Goal: Transaction & Acquisition: Purchase product/service

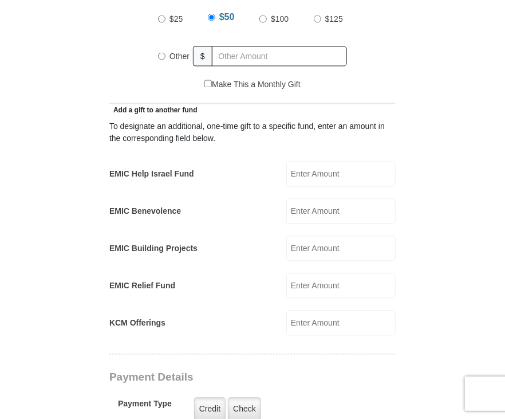
scroll to position [573, 0]
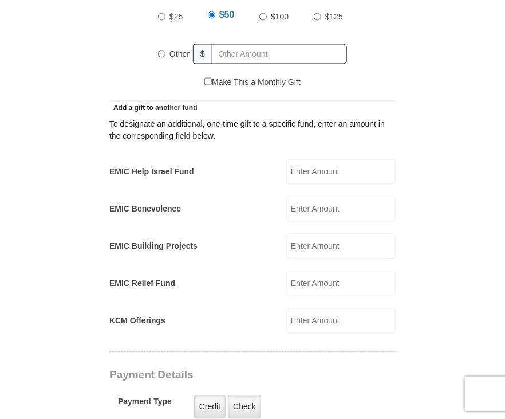
click at [312, 159] on input "EMIC Help Israel Fund" at bounding box center [340, 171] width 109 height 25
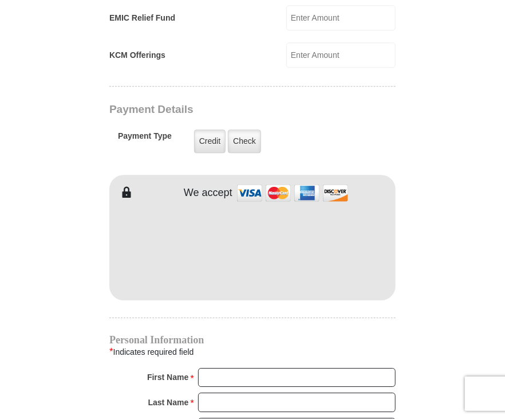
scroll to position [859, 0]
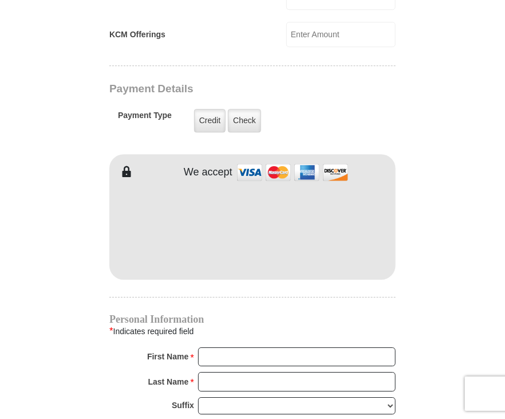
type input "50"
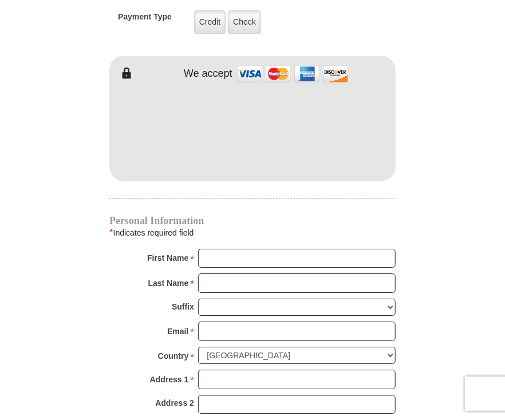
scroll to position [974, 0]
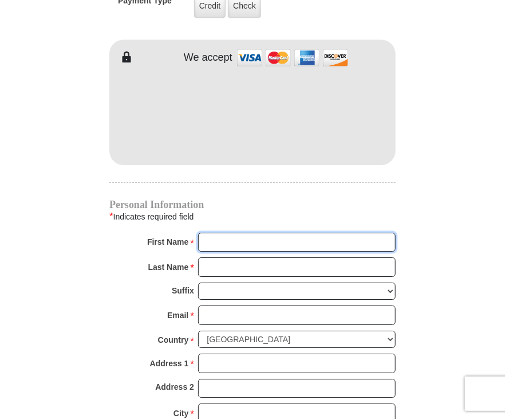
click at [250, 233] on input "First Name *" at bounding box center [297, 242] width 198 height 19
type input "[PERSON_NAME]"
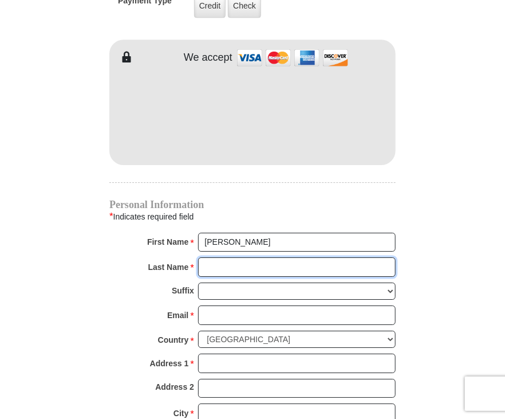
type input "[PERSON_NAME]"
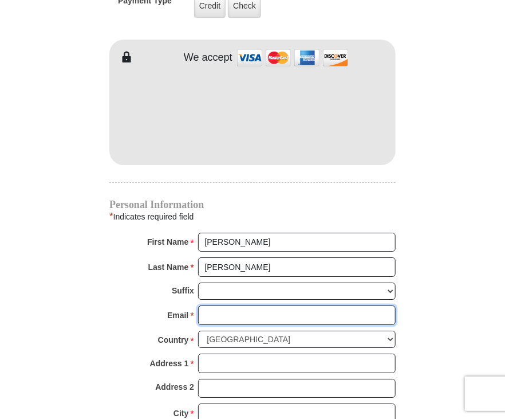
type input "[EMAIL_ADDRESS][DOMAIN_NAME]"
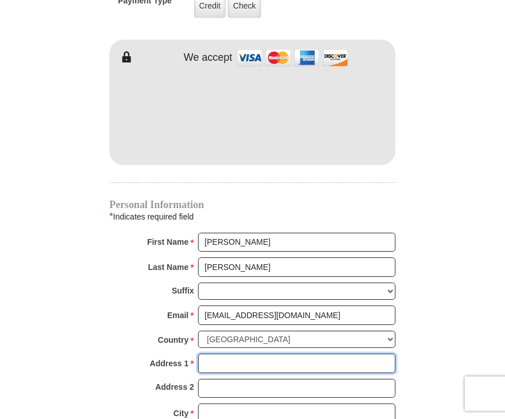
type input "[STREET_ADDRESS]"
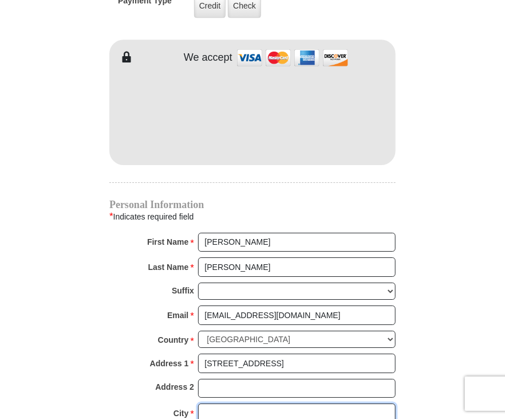
type input "[PERSON_NAME]"
type input "68572"
type input "4024991657"
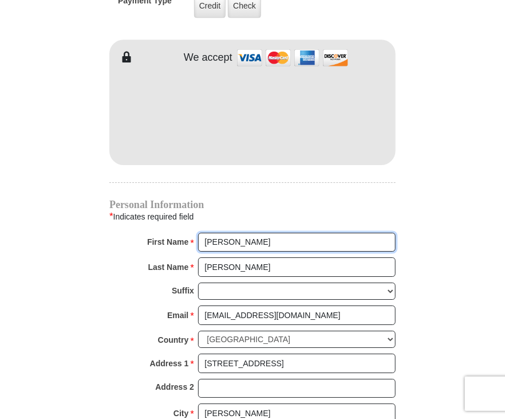
radio input "true"
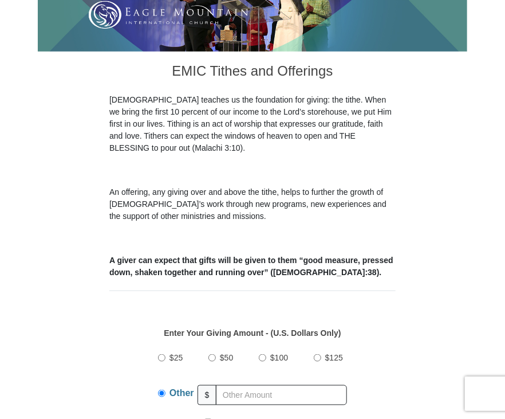
scroll to position [286, 0]
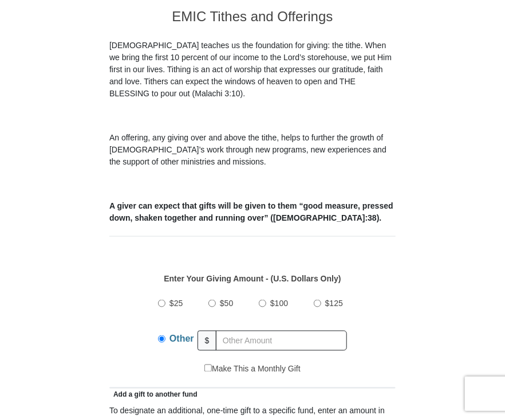
click at [213, 300] on input "$50" at bounding box center [212, 303] width 7 height 7
radio input "true"
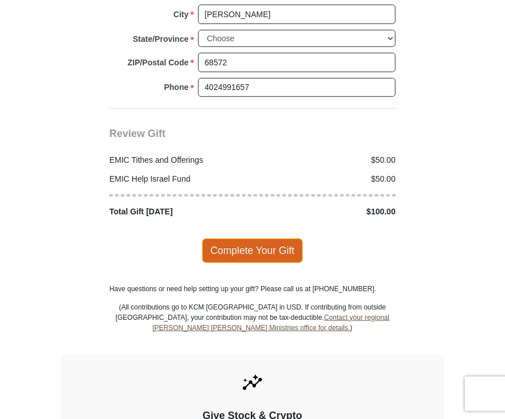
scroll to position [1375, 0]
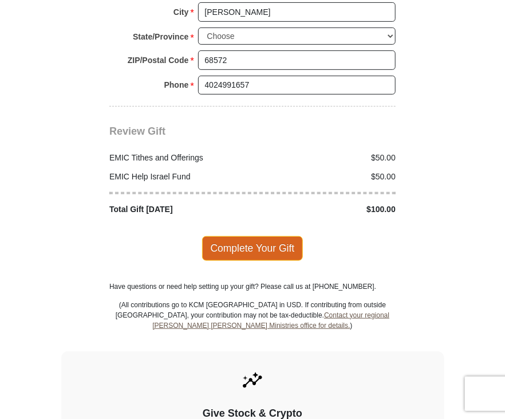
click at [236, 236] on span "Complete Your Gift" at bounding box center [252, 248] width 101 height 24
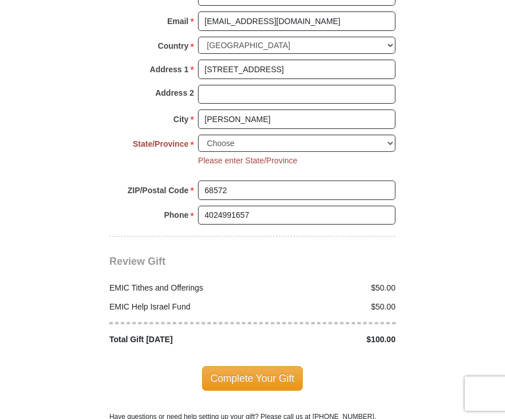
scroll to position [1253, 0]
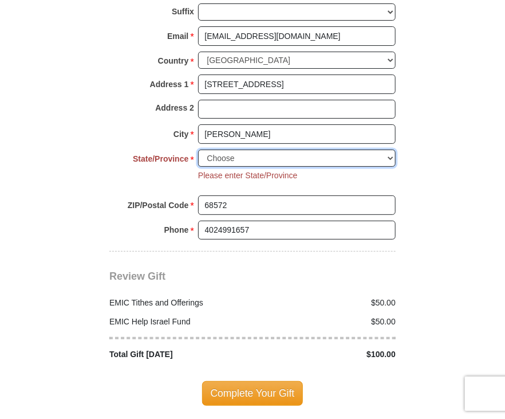
click at [215, 150] on select "Choose [US_STATE] [US_STATE] [US_STATE] [US_STATE] [US_STATE] Armed Forces Amer…" at bounding box center [297, 159] width 198 height 18
select select "NE"
click at [198, 150] on select "Choose [US_STATE] [US_STATE] [US_STATE] [US_STATE] [US_STATE] Armed Forces Amer…" at bounding box center [297, 159] width 198 height 18
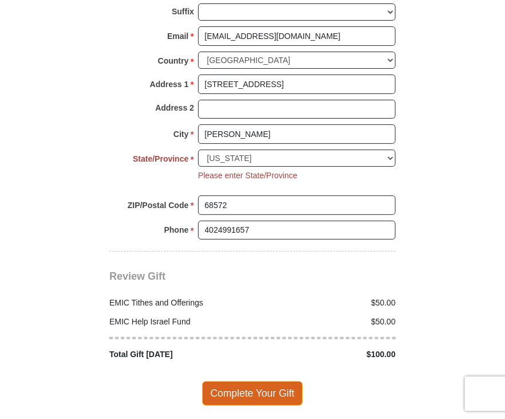
click at [254, 381] on span "Complete Your Gift" at bounding box center [252, 393] width 101 height 24
